Goal: Check status: Check status

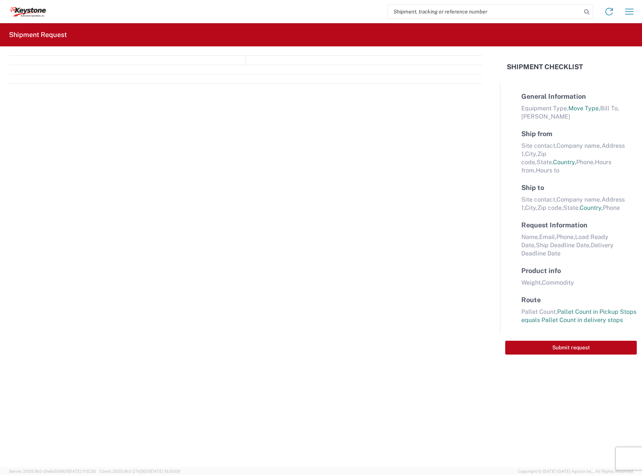
select select "FULL"
select select "LBS"
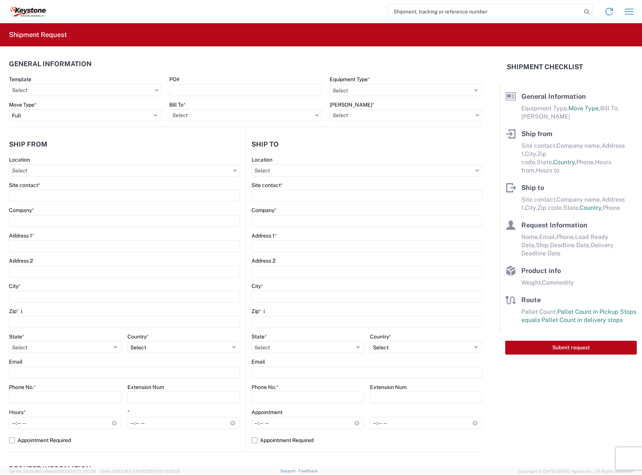
click at [404, 6] on input "search" at bounding box center [485, 11] width 194 height 14
paste input "56714024"
type input "56714024"
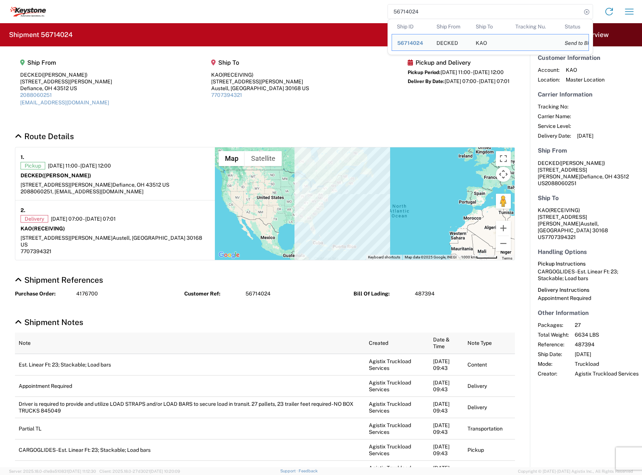
click at [460, 111] on div "Pickup and Delivery Pickup Period: 09/15/2025 11:00 - 09/15/2025 12:00 Deliver …" at bounding box center [459, 85] width 102 height 52
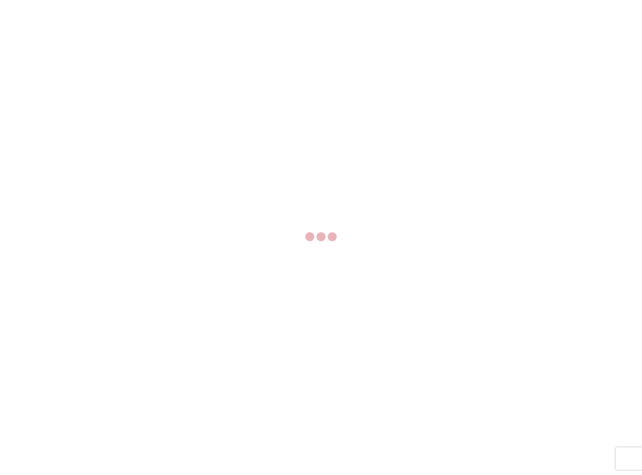
select select "FULL"
select select "LBS"
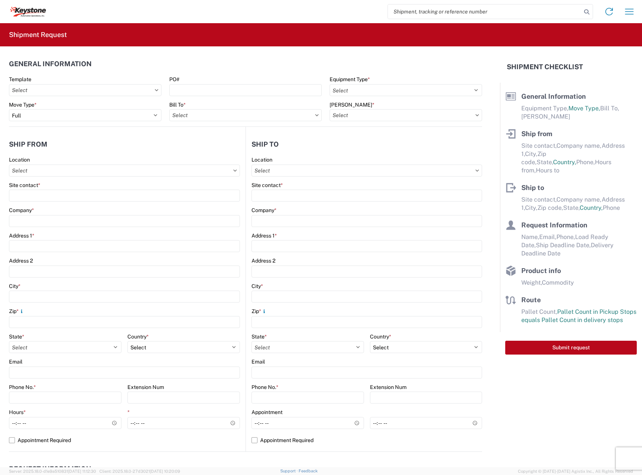
click at [423, 12] on input "search" at bounding box center [485, 11] width 194 height 14
paste input "56714123"
type input "56714123"
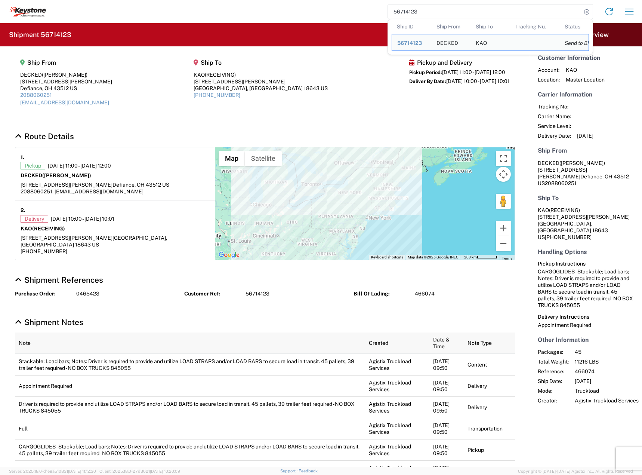
click at [57, 33] on h2 "Shipment 56714123" at bounding box center [40, 34] width 62 height 9
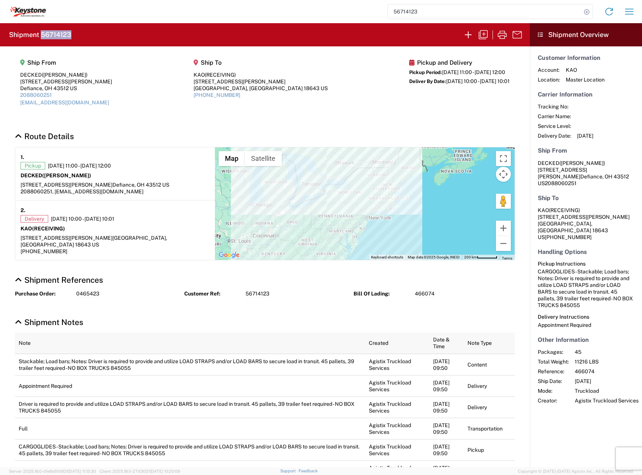
copy h2 "56714123"
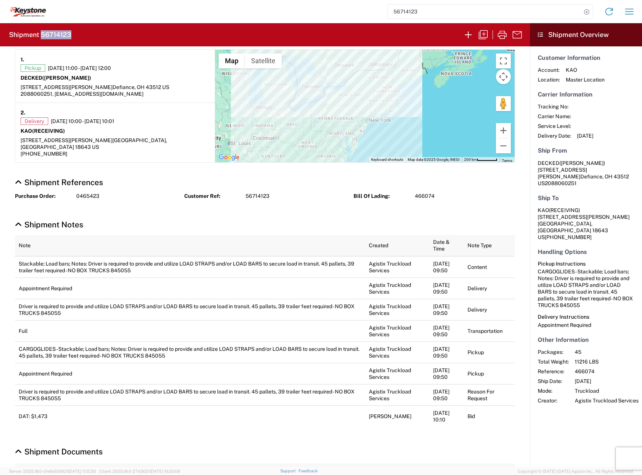
scroll to position [124, 0]
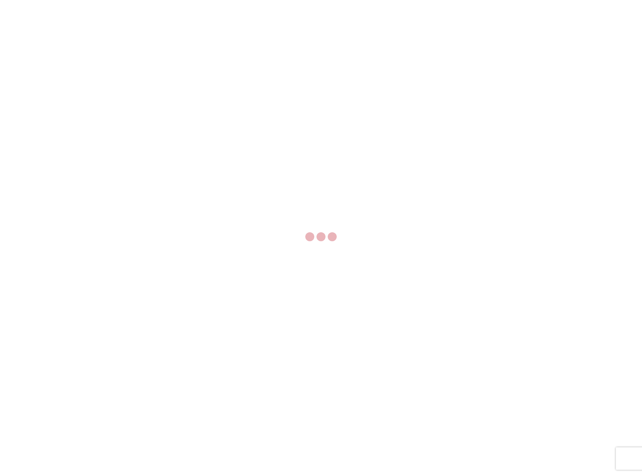
select select "FULL"
select select "US"
select select "LBS"
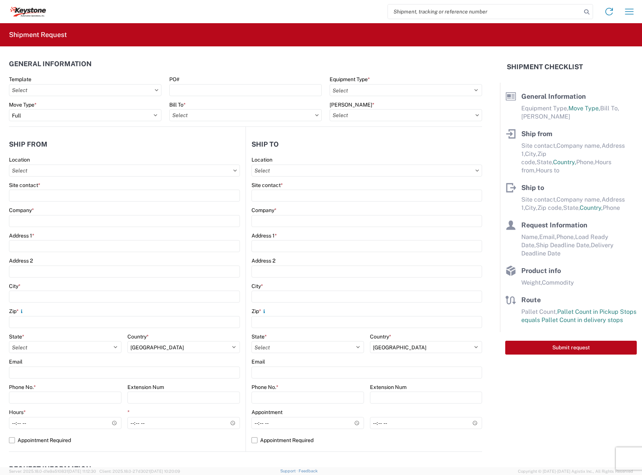
click at [438, 12] on input "search" at bounding box center [485, 11] width 194 height 14
paste input "56744722"
type input "56744722"
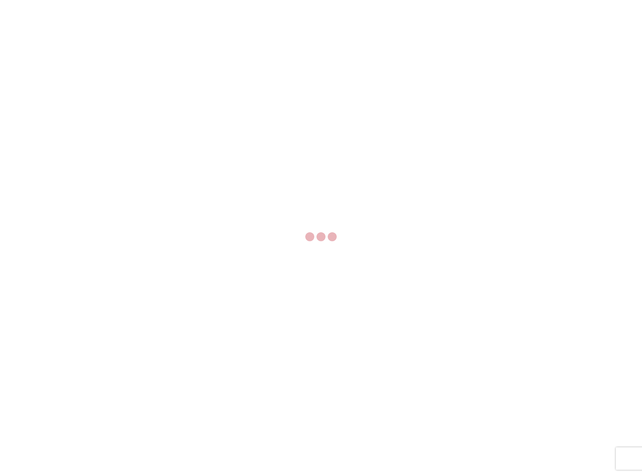
select select "FULL"
select select "LBS"
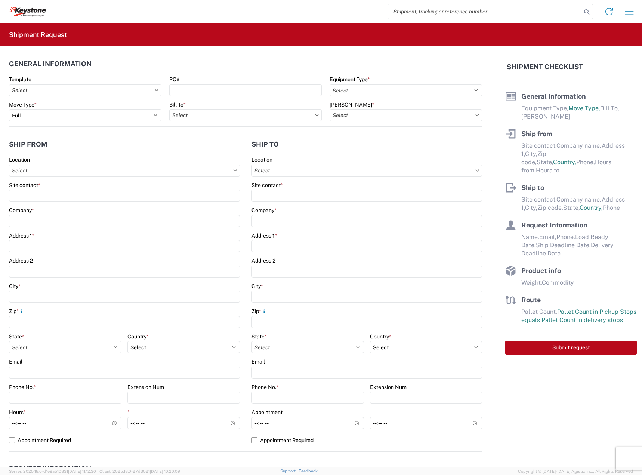
click at [455, 15] on input "search" at bounding box center [485, 11] width 194 height 14
paste input "56714178"
type input "56714178"
